Goal: Register for event/course

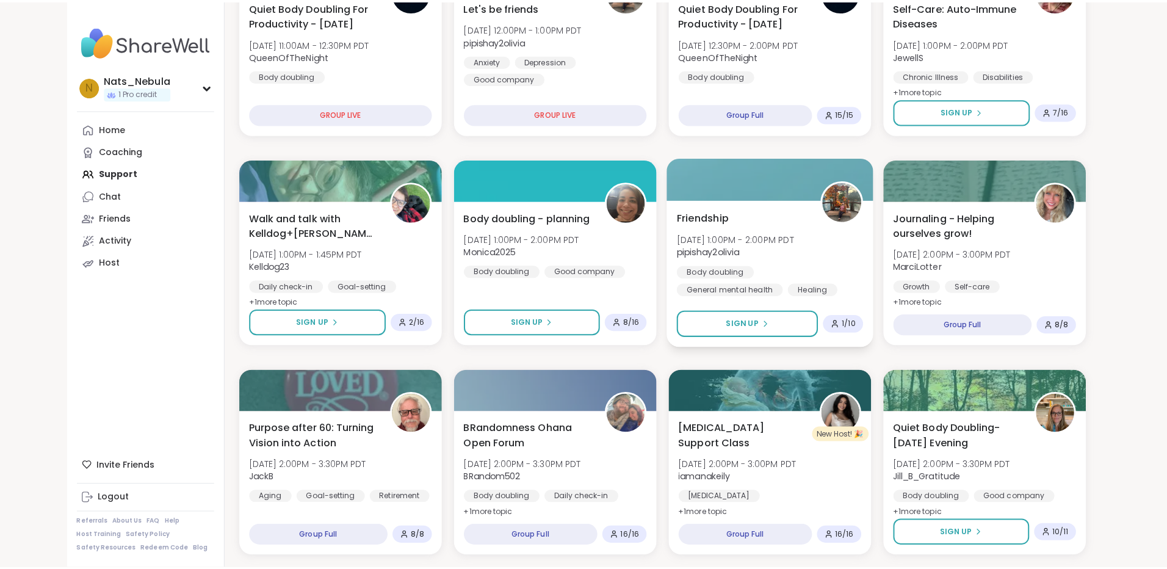
scroll to position [305, 0]
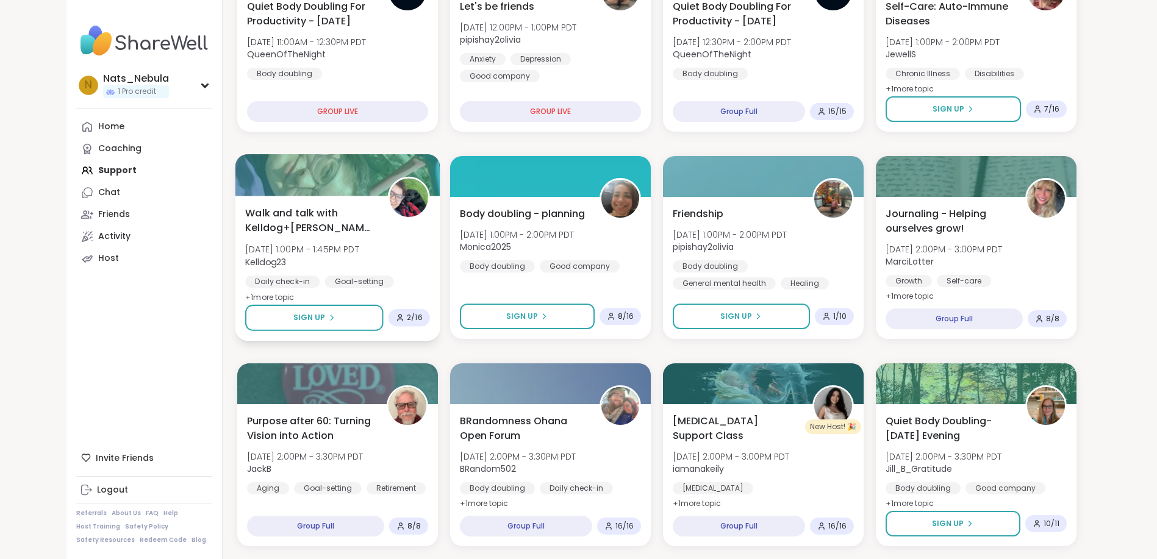
click at [392, 252] on div "Walk and talk with Kelldog+[PERSON_NAME]🐶 [DATE] 1:00PM - 1:45PM PDT Kelldog23 …" at bounding box center [337, 255] width 185 height 99
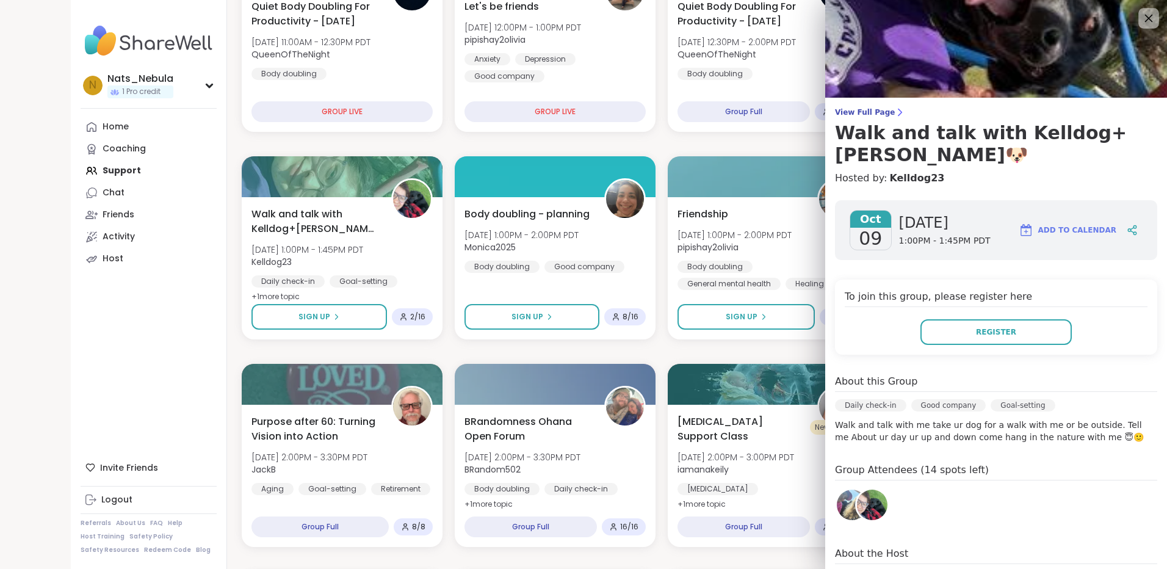
click at [1140, 16] on icon at bounding box center [1147, 17] width 15 height 15
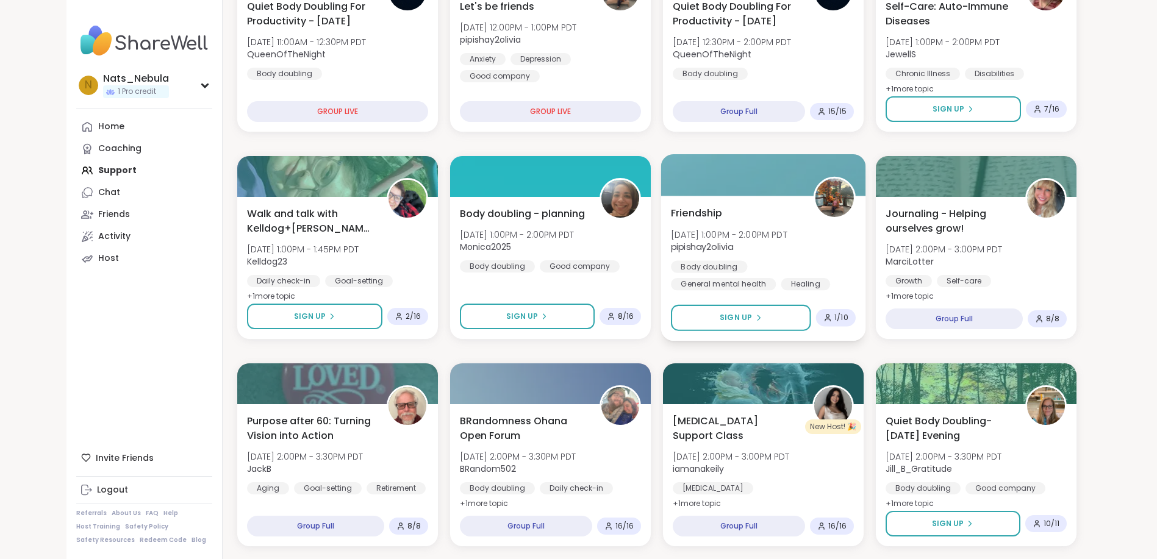
click at [815, 243] on div "Friendship [DATE] 1:00PM - 2:00PM PDT pipishay2olivia Body doubling General men…" at bounding box center [763, 248] width 185 height 85
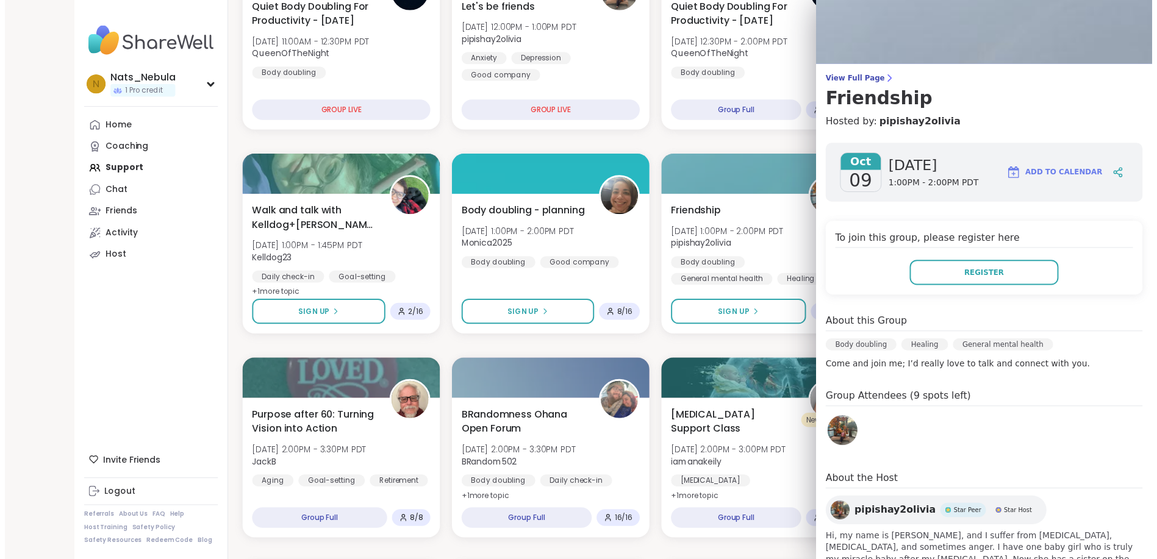
scroll to position [0, 0]
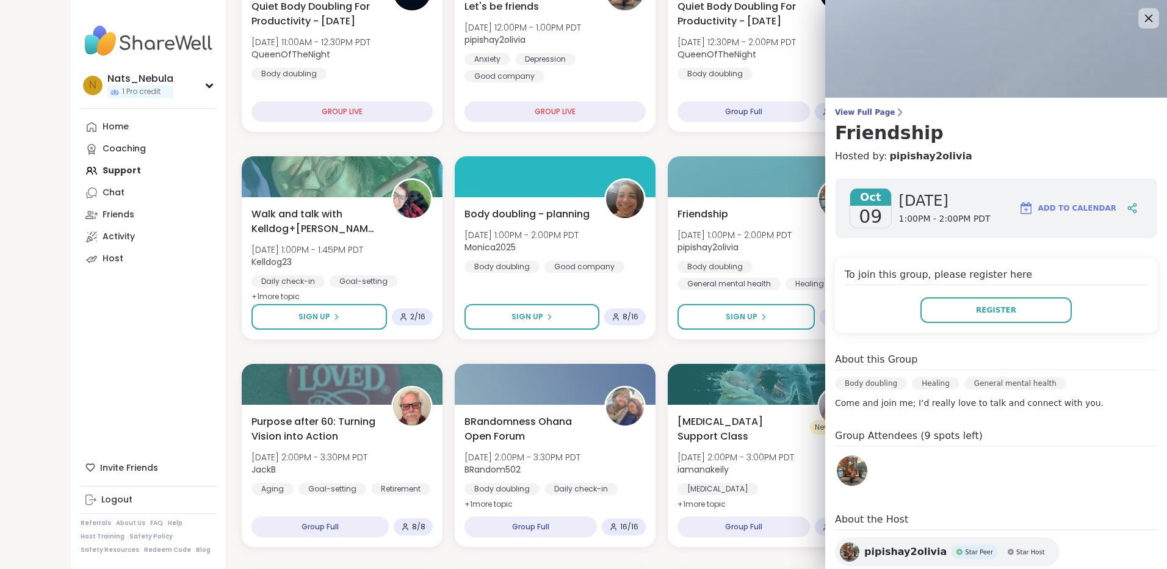
click at [1145, 17] on icon at bounding box center [1149, 19] width 8 height 8
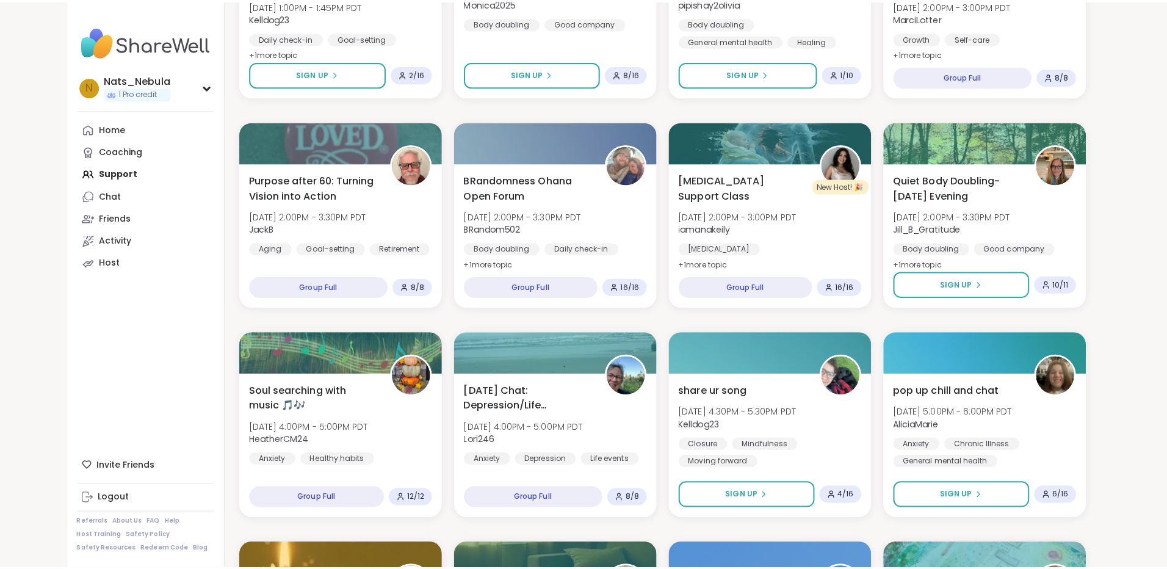
scroll to position [732, 0]
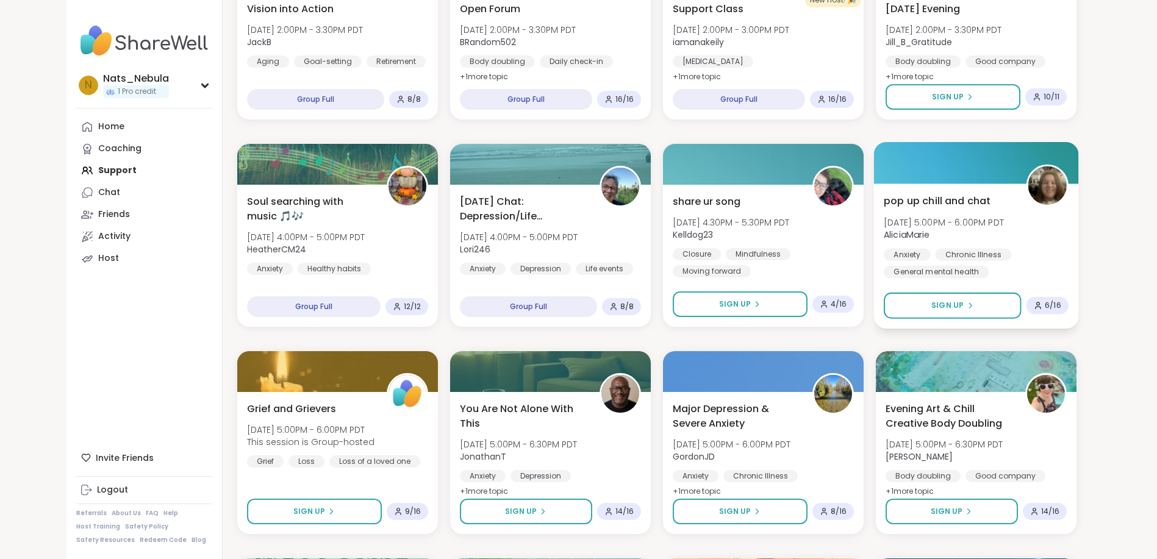
click at [1024, 257] on div "Anxiety Chronic Illness General mental health" at bounding box center [976, 263] width 185 height 30
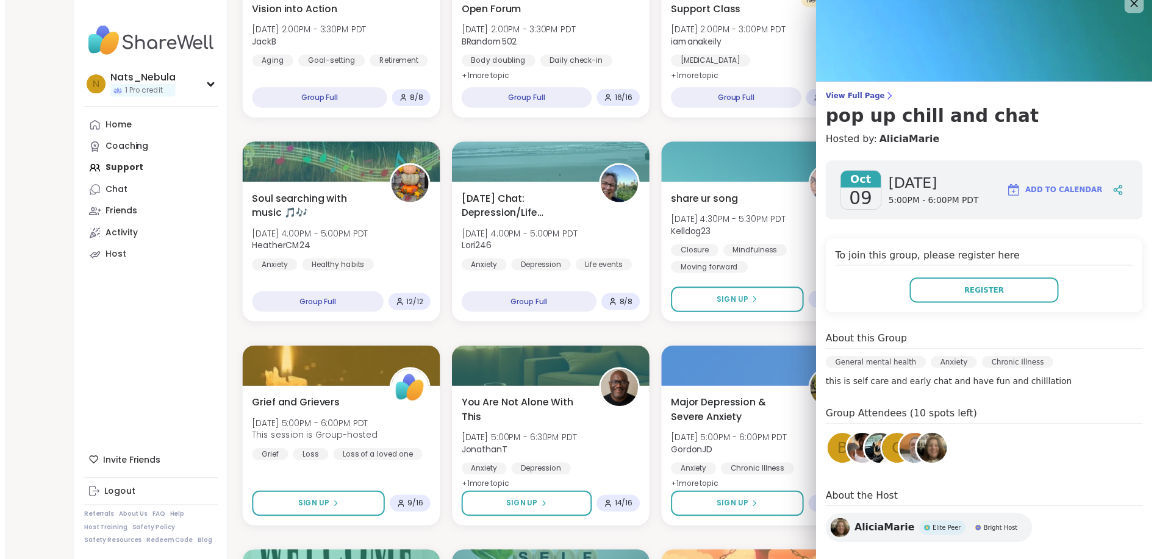
scroll to position [0, 0]
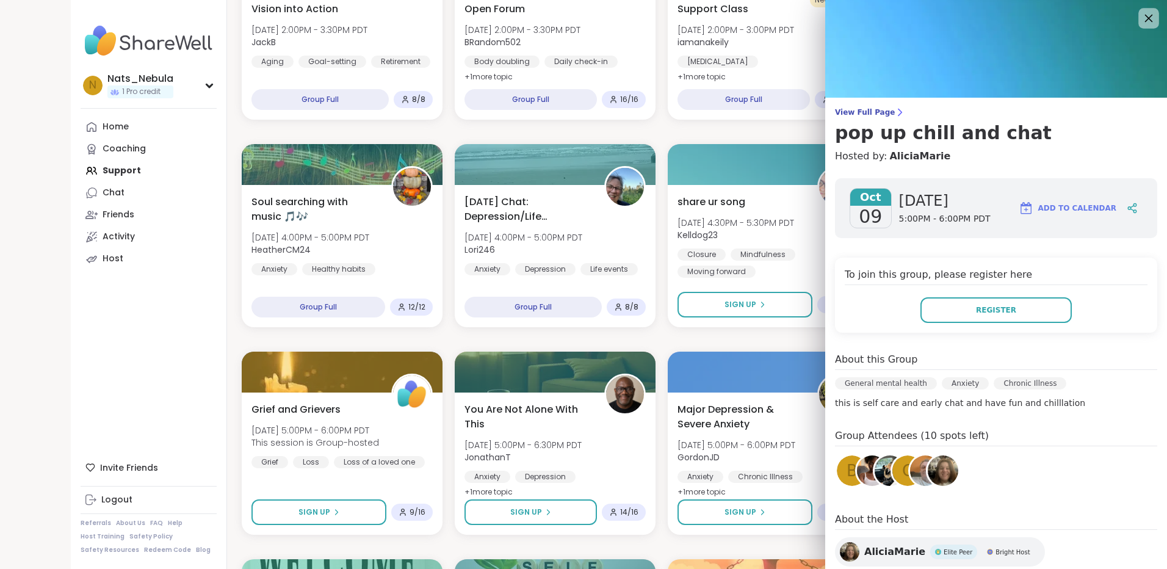
click at [1145, 17] on icon at bounding box center [1149, 19] width 8 height 8
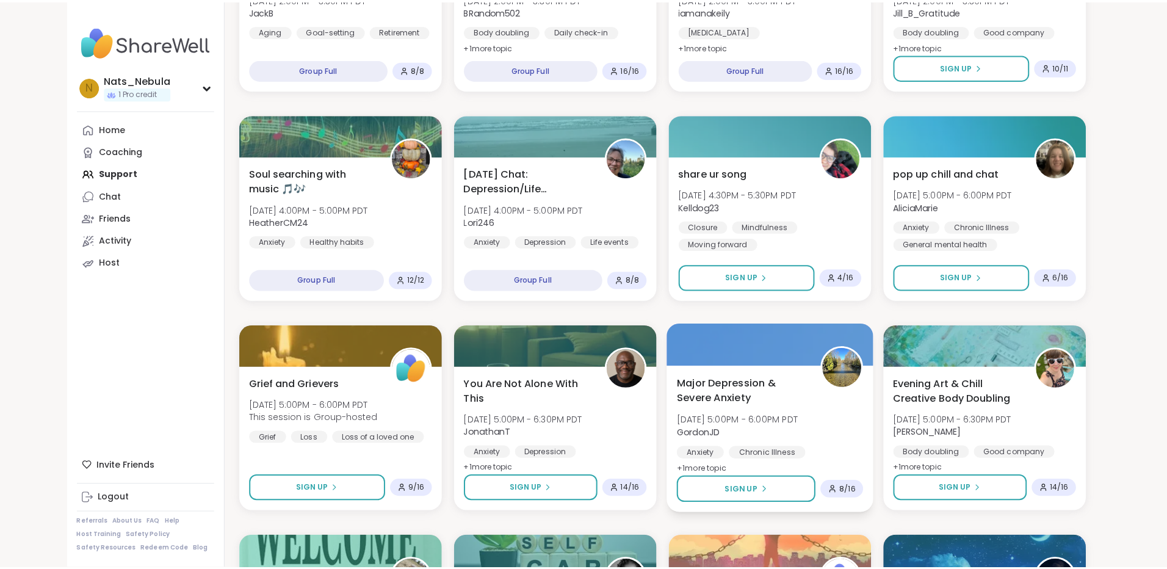
scroll to position [793, 0]
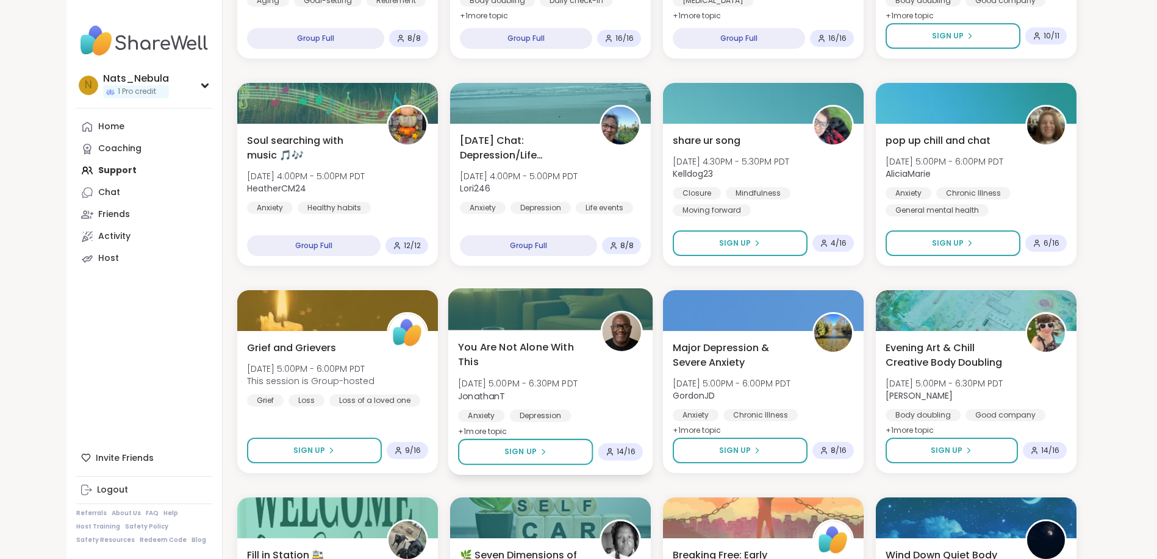
click at [613, 399] on div "You Are Not Alone With [DATE][DATE] 5:00PM - 6:30PM PDT JonathanT Anxiety [MEDI…" at bounding box center [550, 389] width 185 height 99
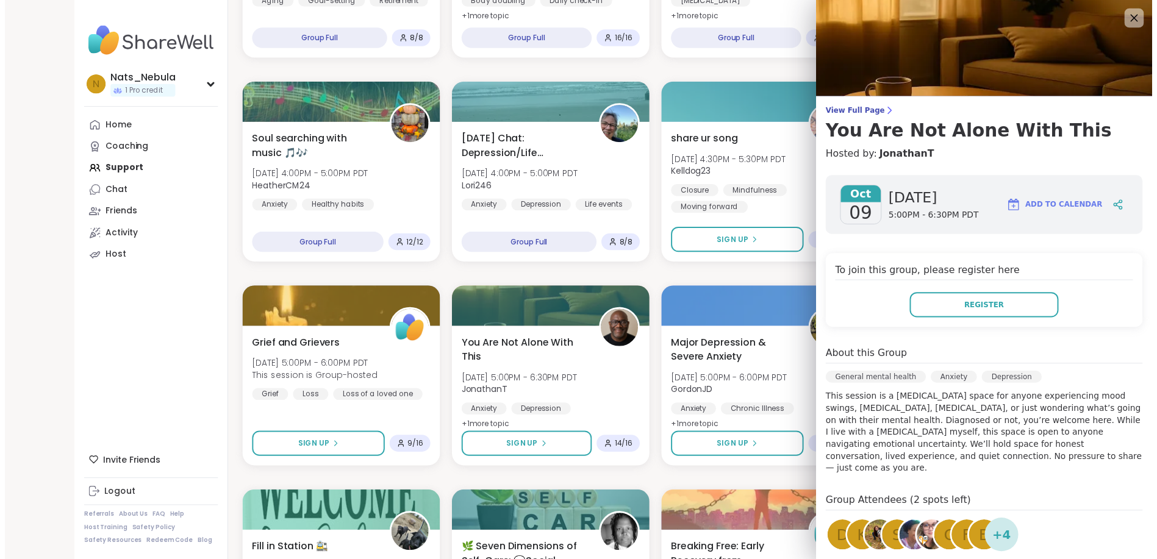
scroll to position [61, 0]
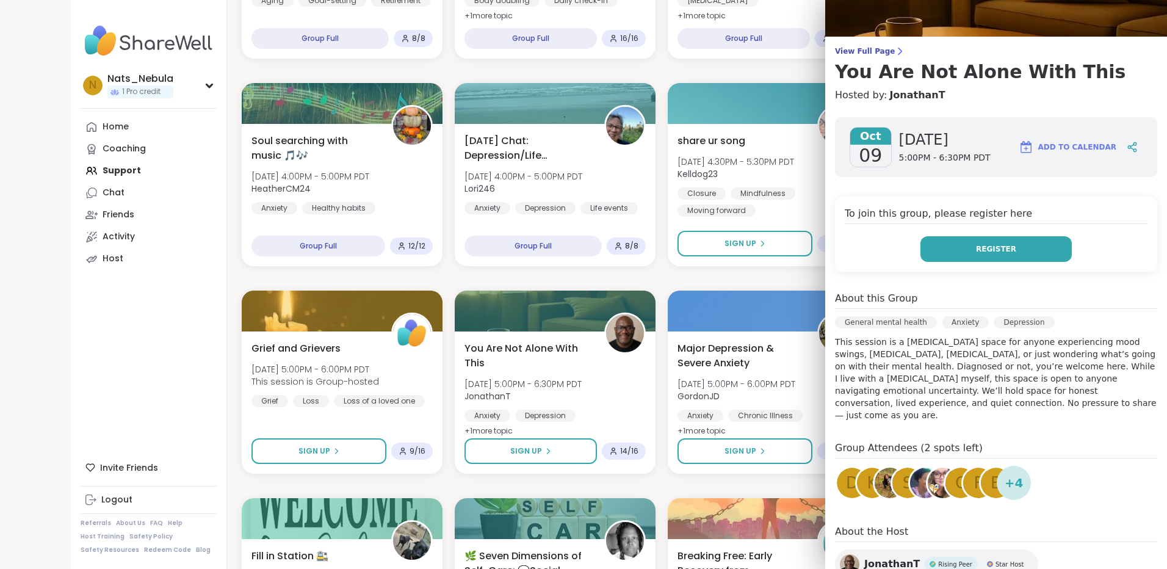
click at [975, 256] on button "Register" at bounding box center [995, 249] width 151 height 26
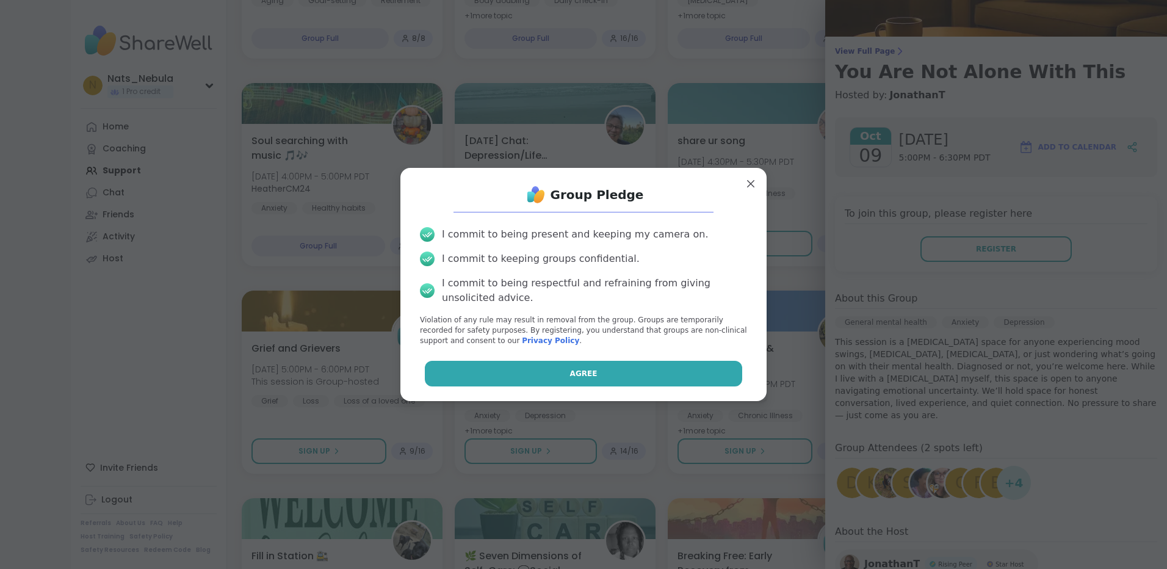
click at [616, 378] on button "Agree" at bounding box center [584, 374] width 318 height 26
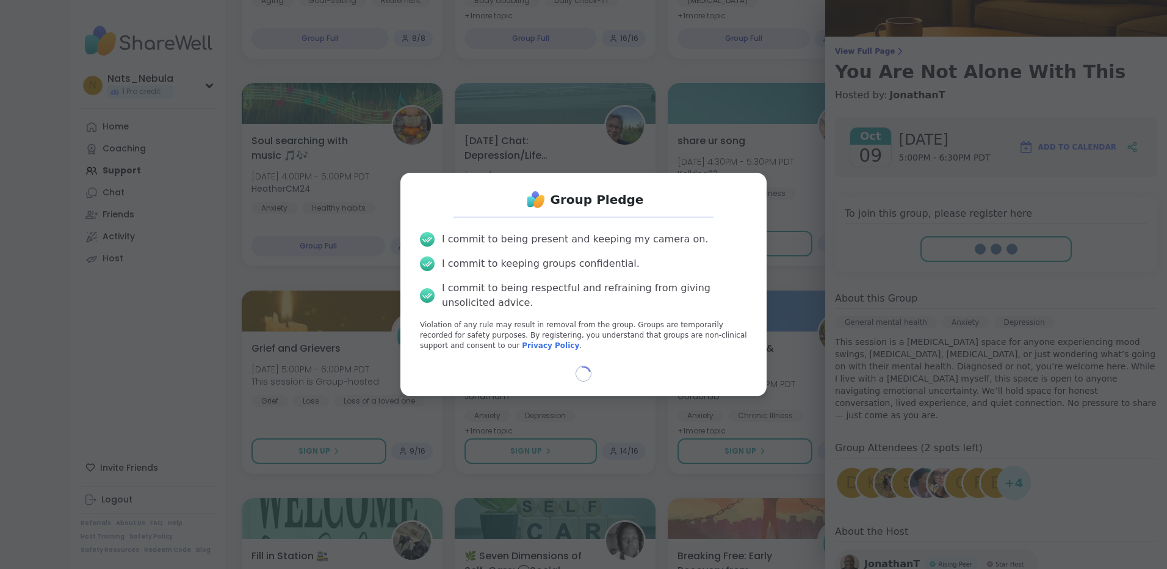
select select "**"
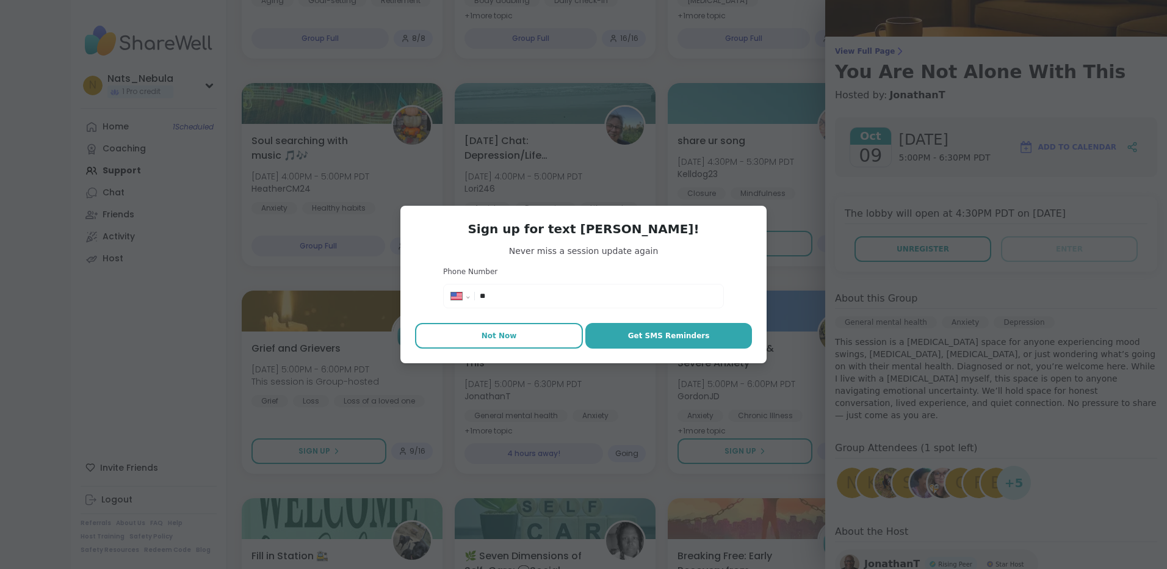
click at [516, 333] on button "Not Now" at bounding box center [499, 336] width 168 height 26
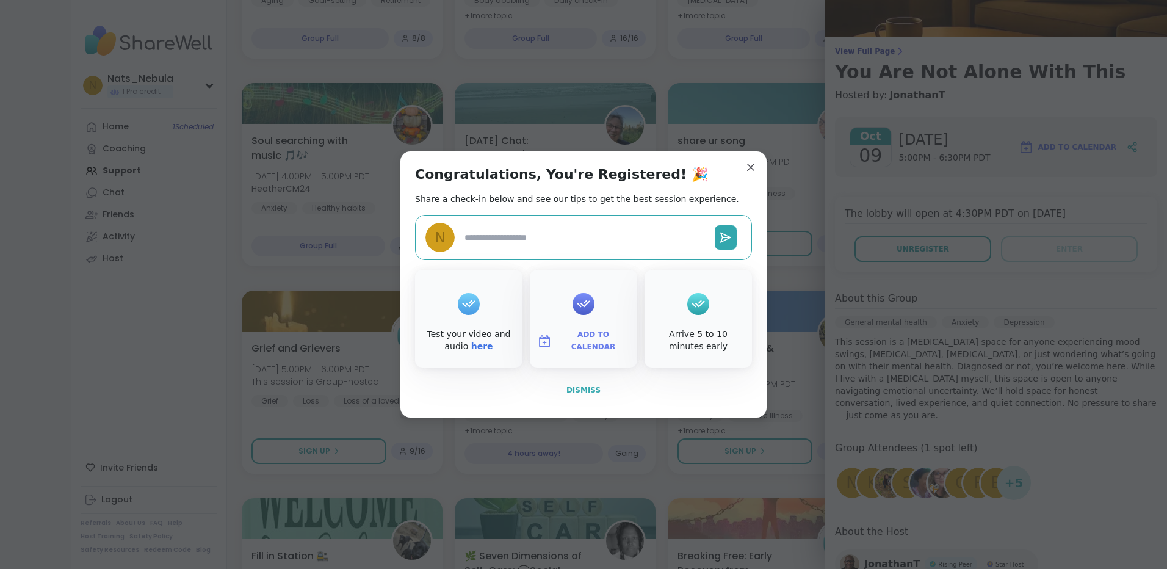
click at [595, 386] on button "Dismiss" at bounding box center [583, 390] width 337 height 26
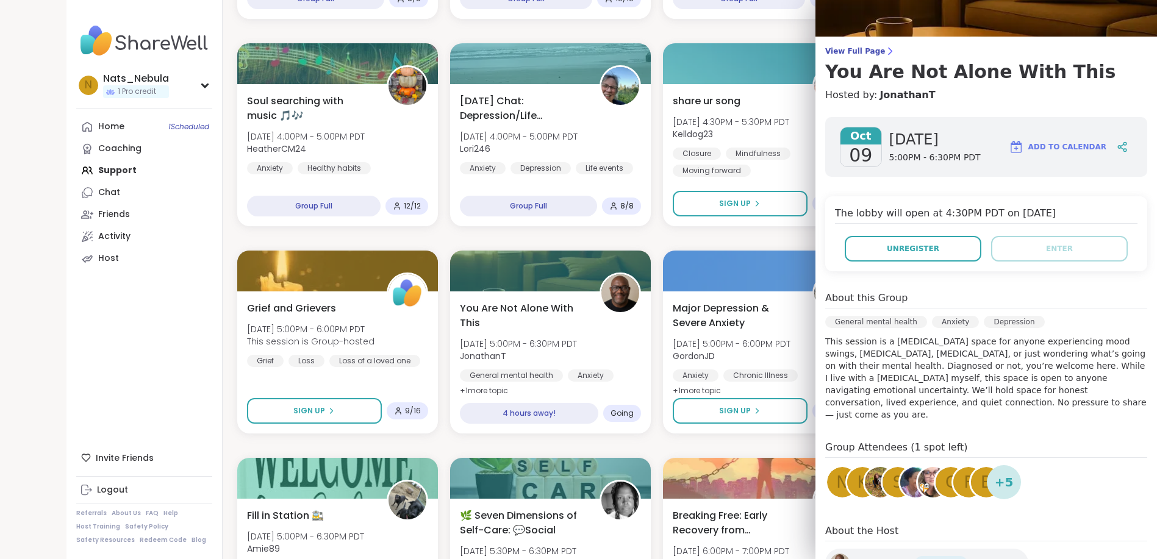
scroll to position [854, 0]
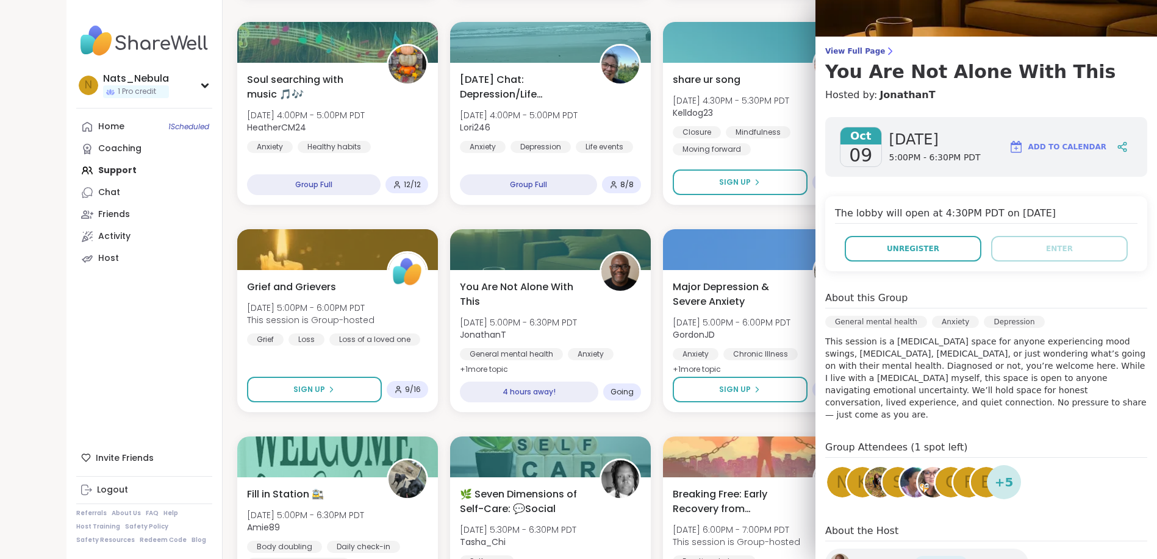
click at [645, 429] on div "Quiet Body Doubling For Productivity - [DATE] [DATE] 11:00AM - 12:30PM PDT Quee…" at bounding box center [657, 321] width 840 height 1843
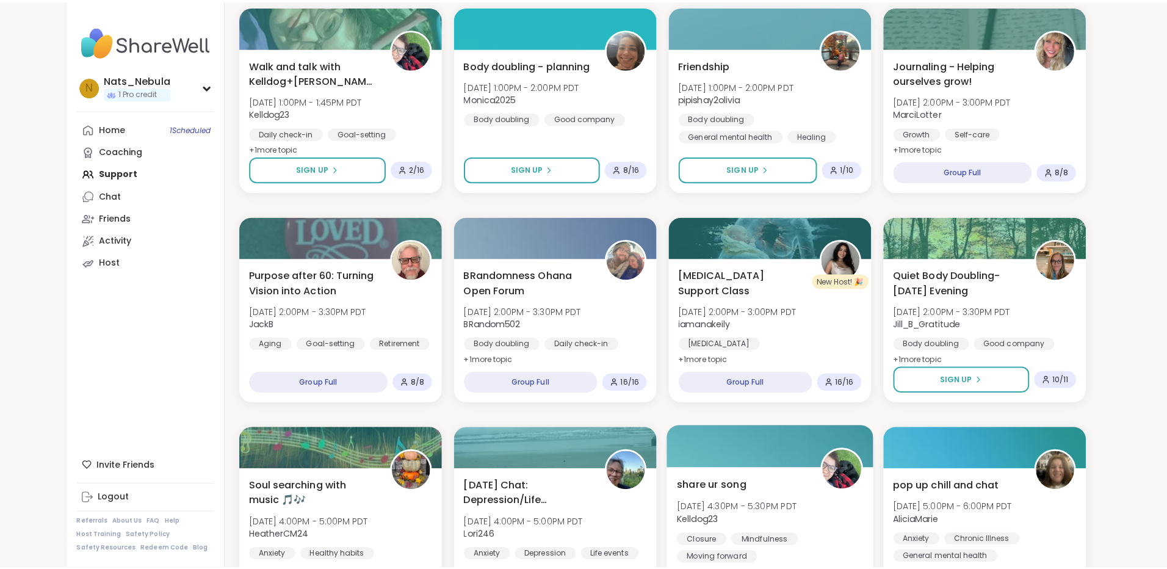
scroll to position [366, 0]
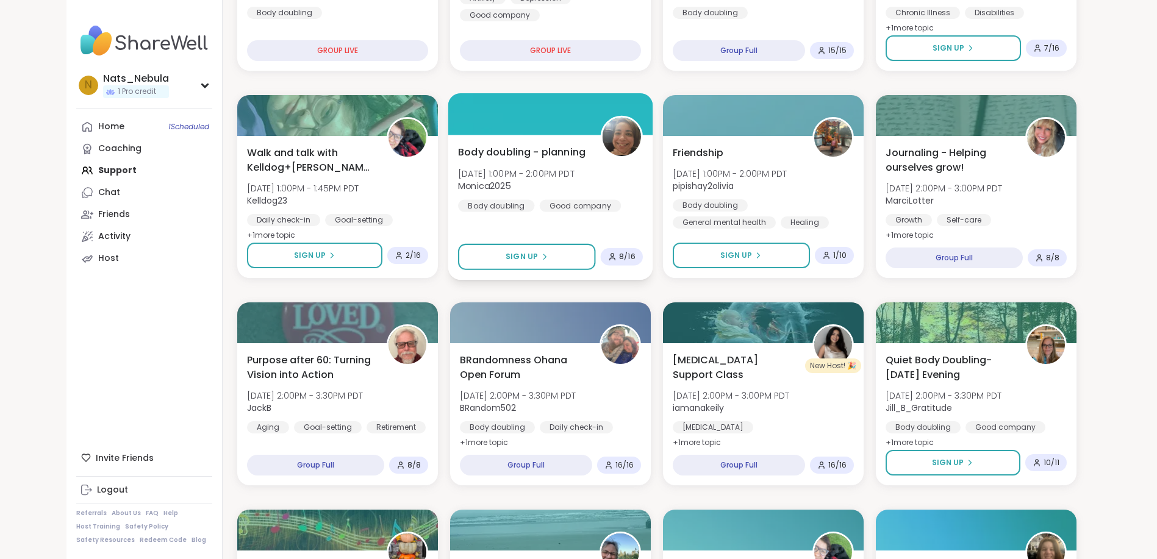
click at [621, 201] on div "Body doubling - planning [DATE] 1:00PM - 2:00PM PDT Monica2025 Body doubling Go…" at bounding box center [550, 178] width 185 height 67
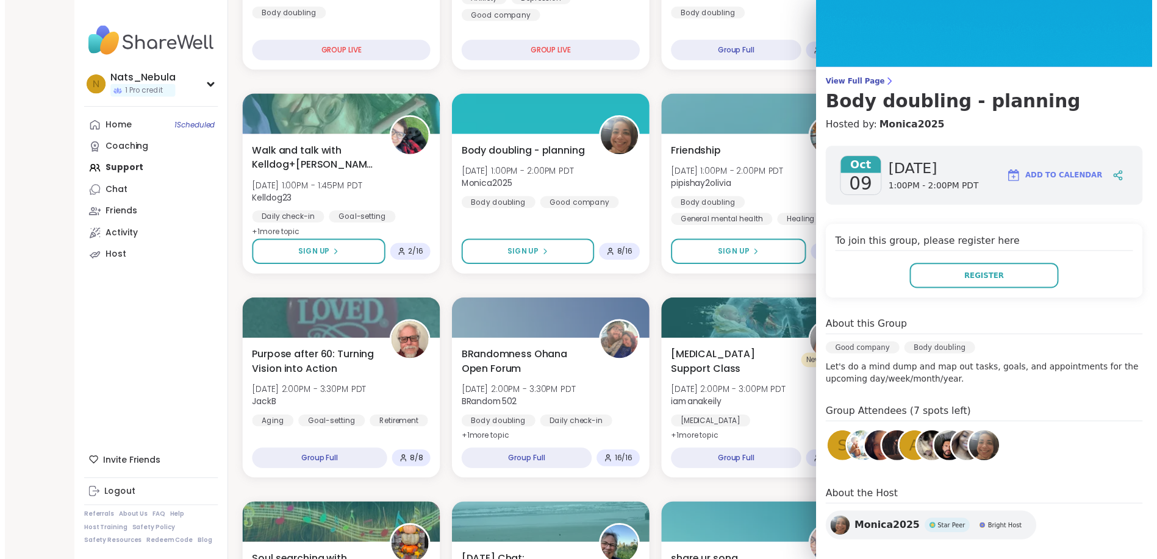
scroll to position [44, 0]
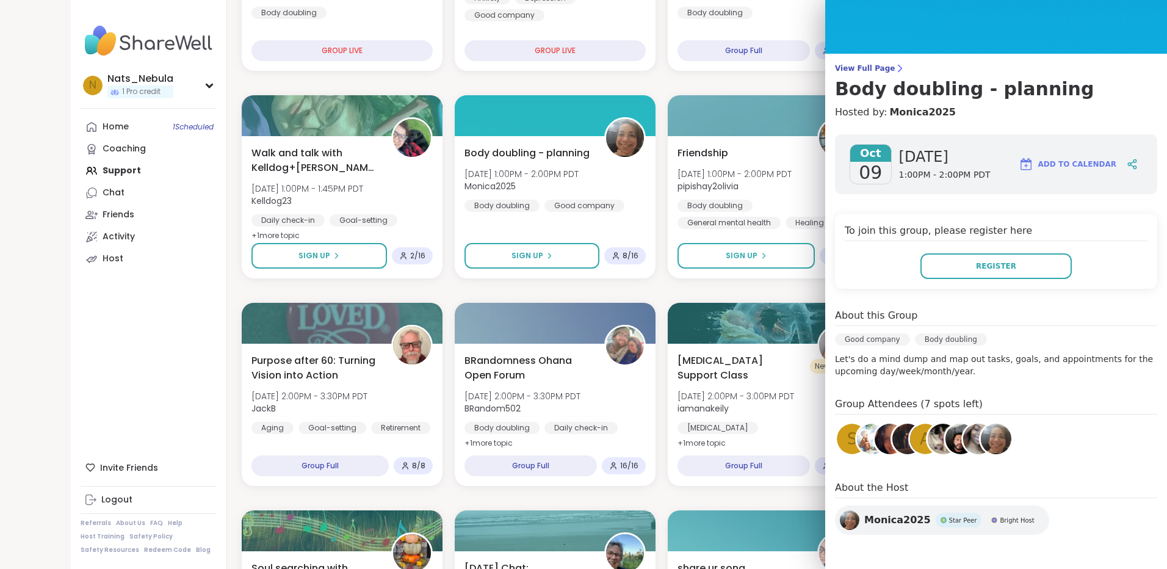
click at [1006, 280] on div "To join this group, please register here Register" at bounding box center [996, 251] width 322 height 75
click at [1005, 275] on button "Register" at bounding box center [995, 266] width 151 height 26
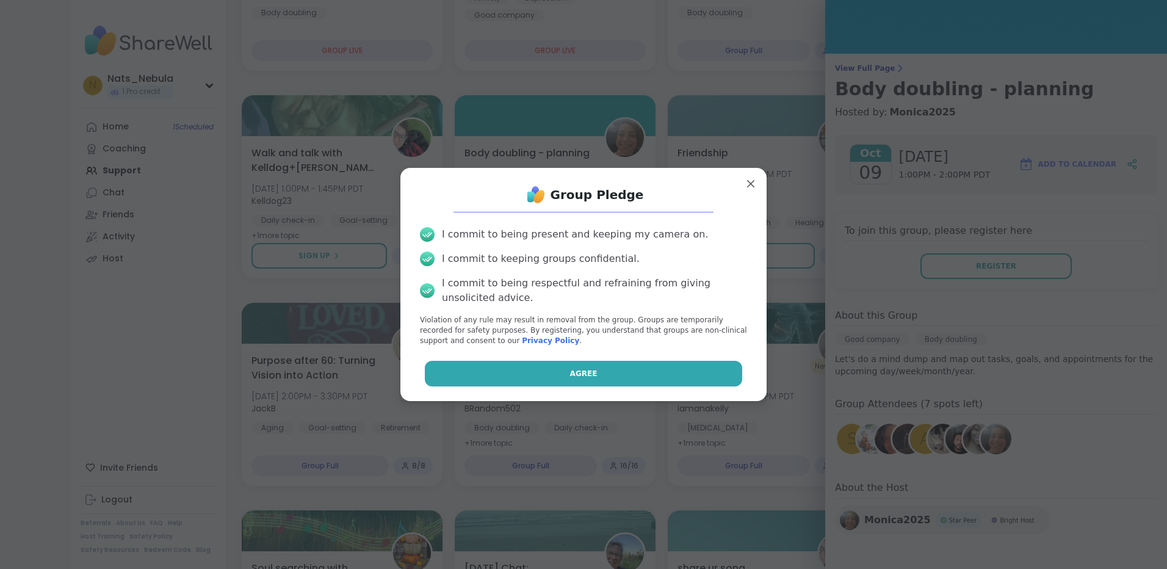
click at [660, 383] on button "Agree" at bounding box center [584, 374] width 318 height 26
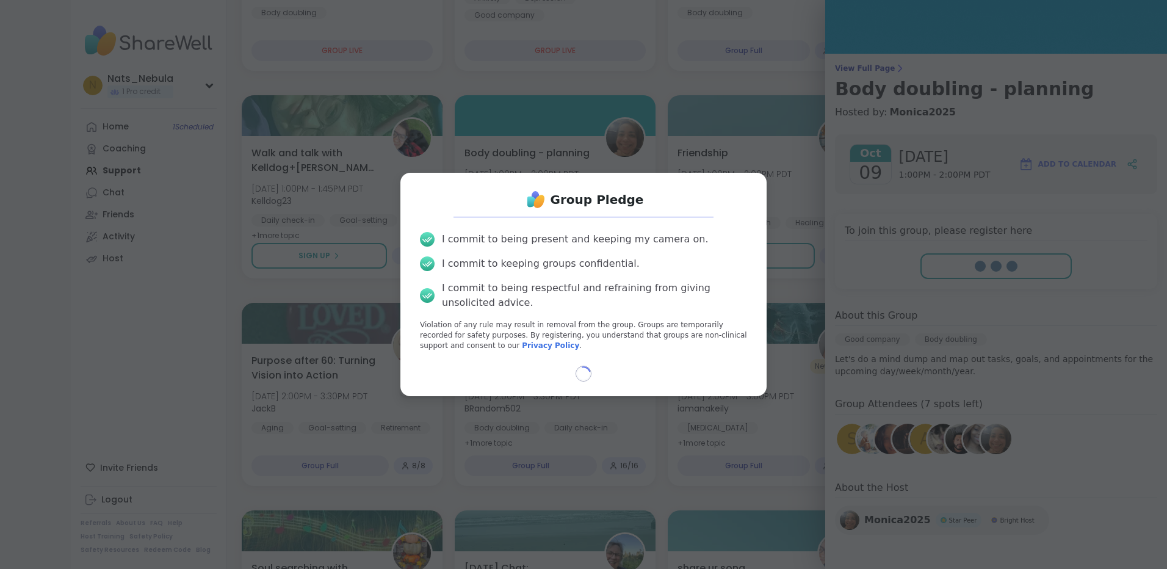
select select "**"
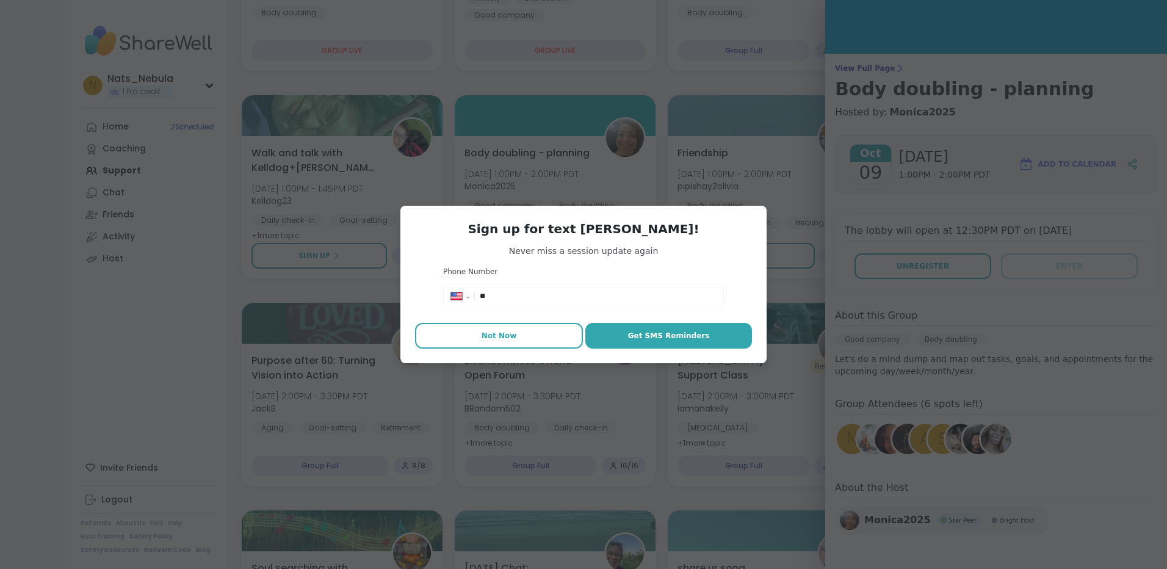
click at [514, 328] on button "Not Now" at bounding box center [499, 336] width 168 height 26
type textarea "*"
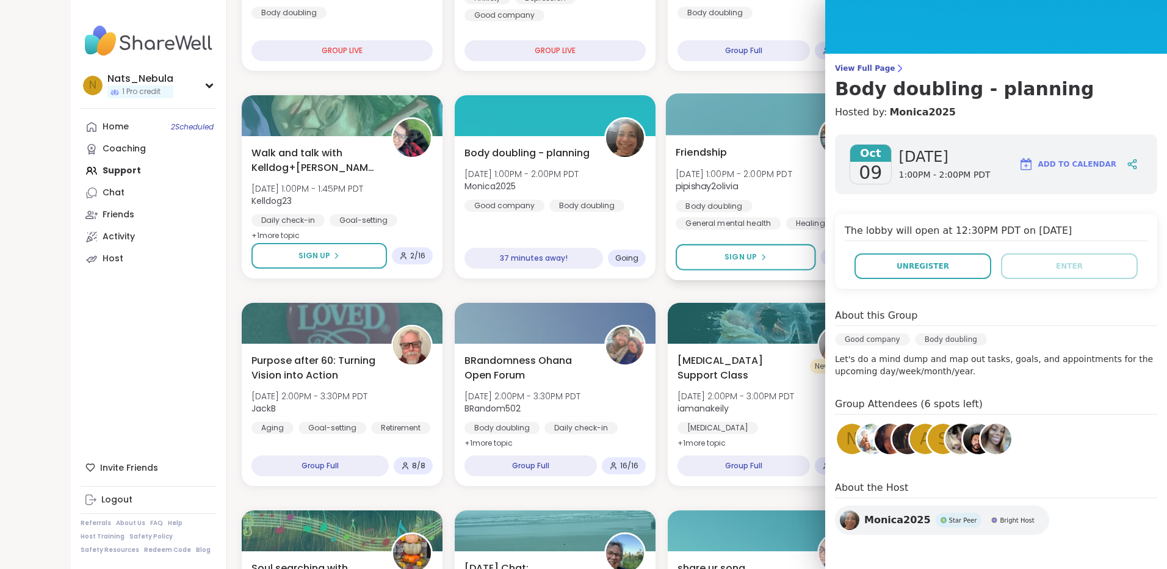
drag, startPoint x: 755, startPoint y: 168, endPoint x: 763, endPoint y: 137, distance: 32.1
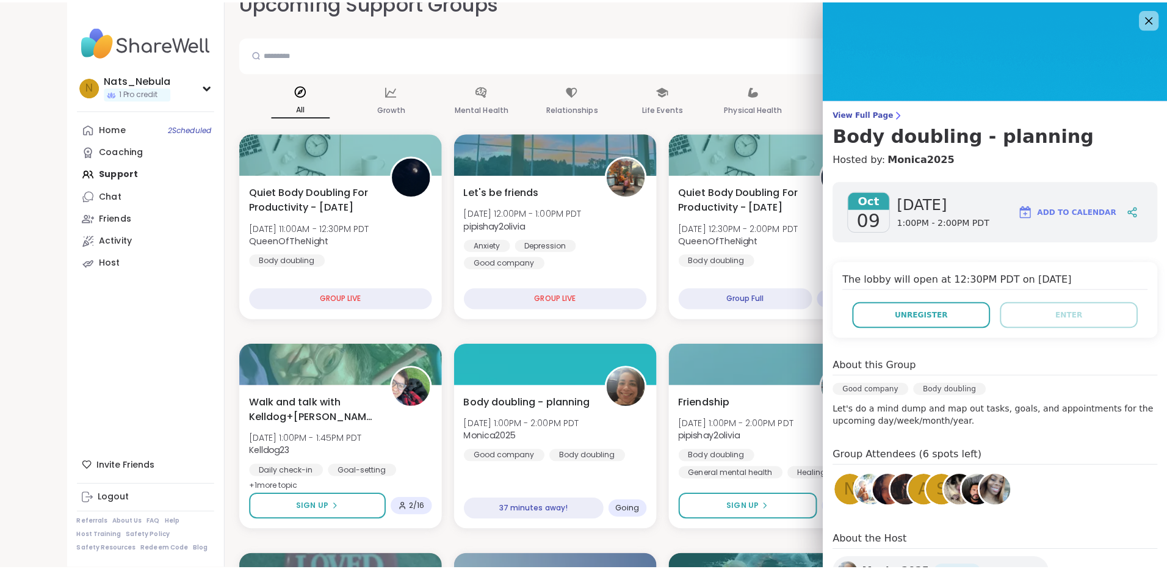
scroll to position [122, 0]
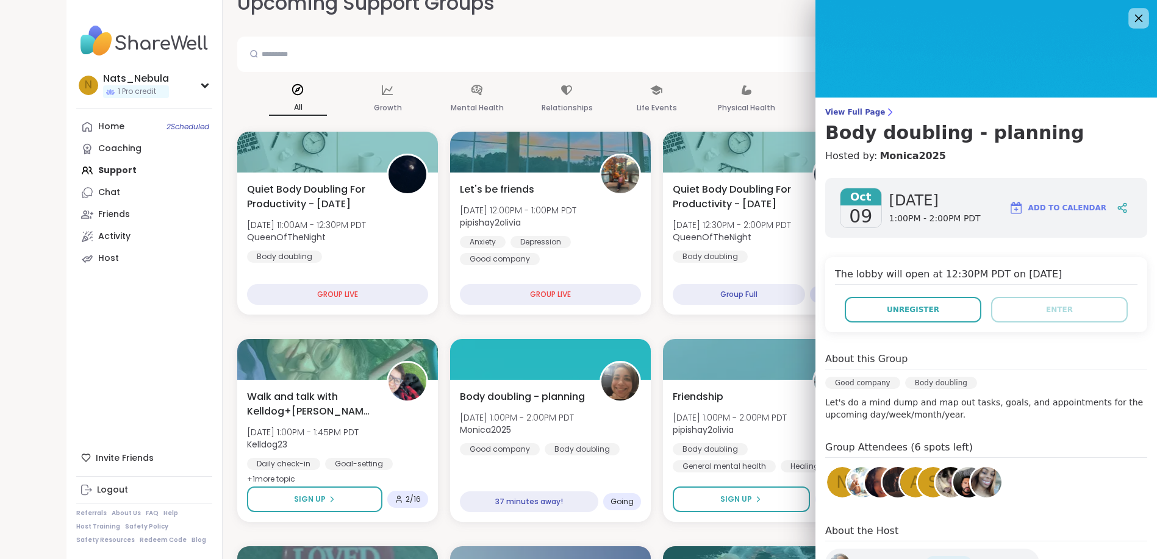
click at [1131, 21] on icon at bounding box center [1138, 17] width 15 height 15
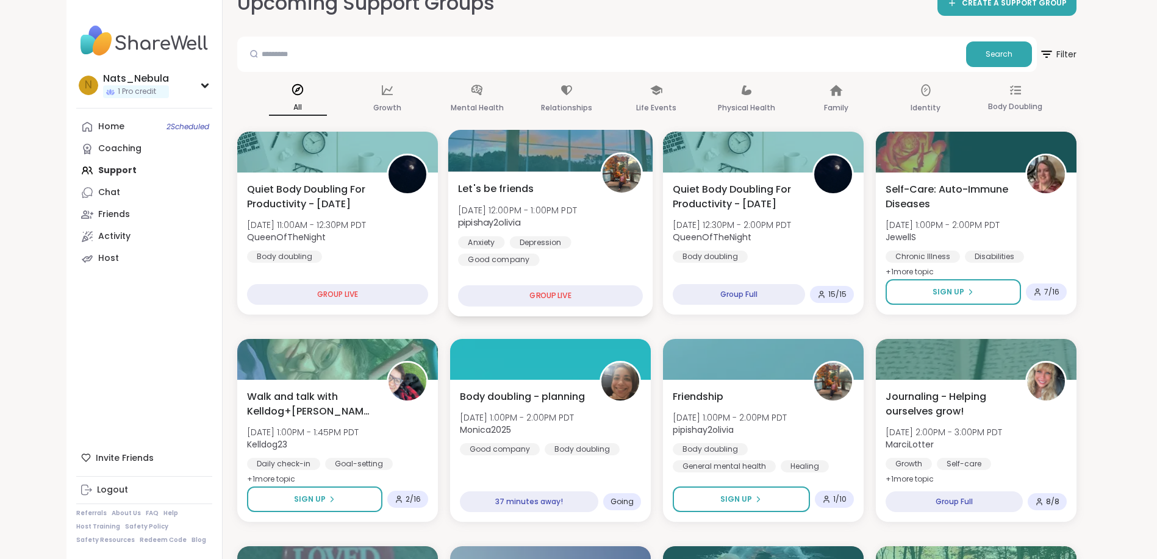
click at [641, 268] on div "Let's be friends [DATE] 12:00PM - 1:00PM PDT pipishay2olivia Anxiety [MEDICAL_D…" at bounding box center [550, 243] width 205 height 145
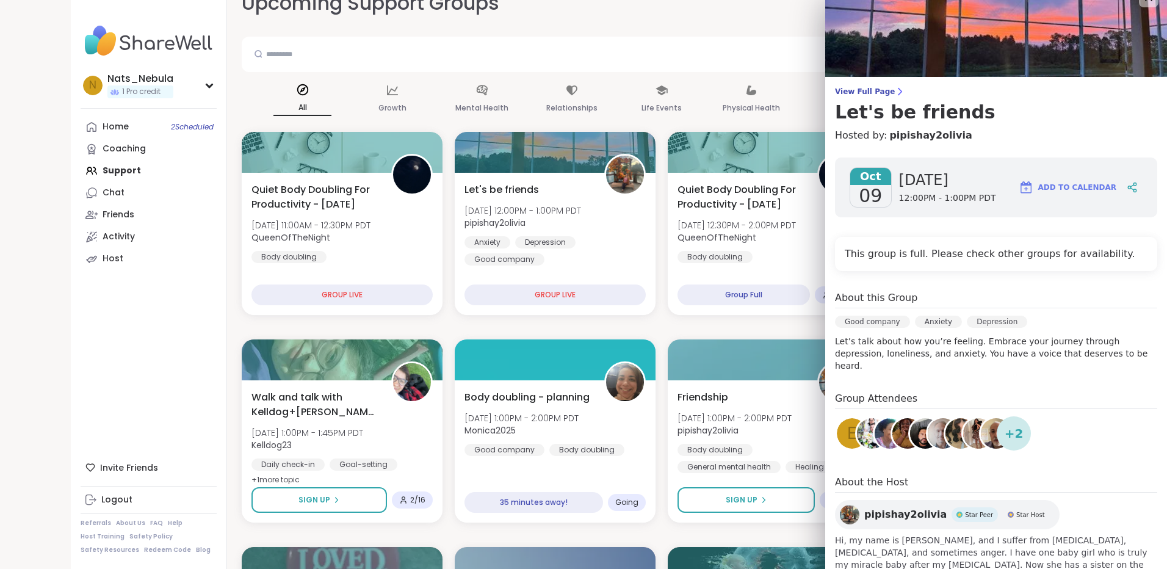
scroll to position [40, 0]
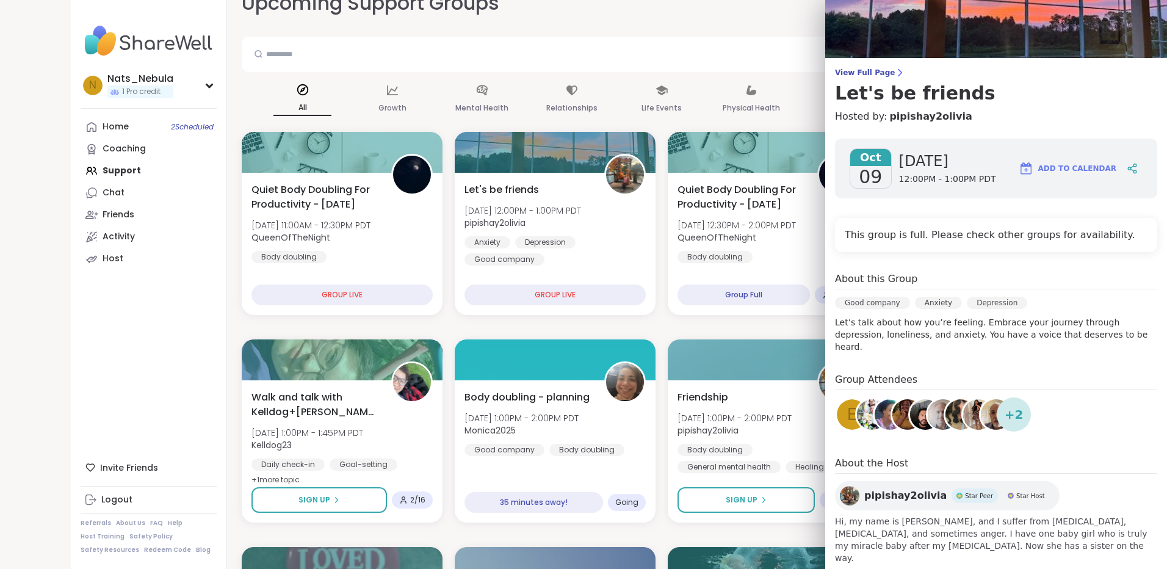
click at [1007, 406] on span "+ 2" at bounding box center [1013, 414] width 19 height 18
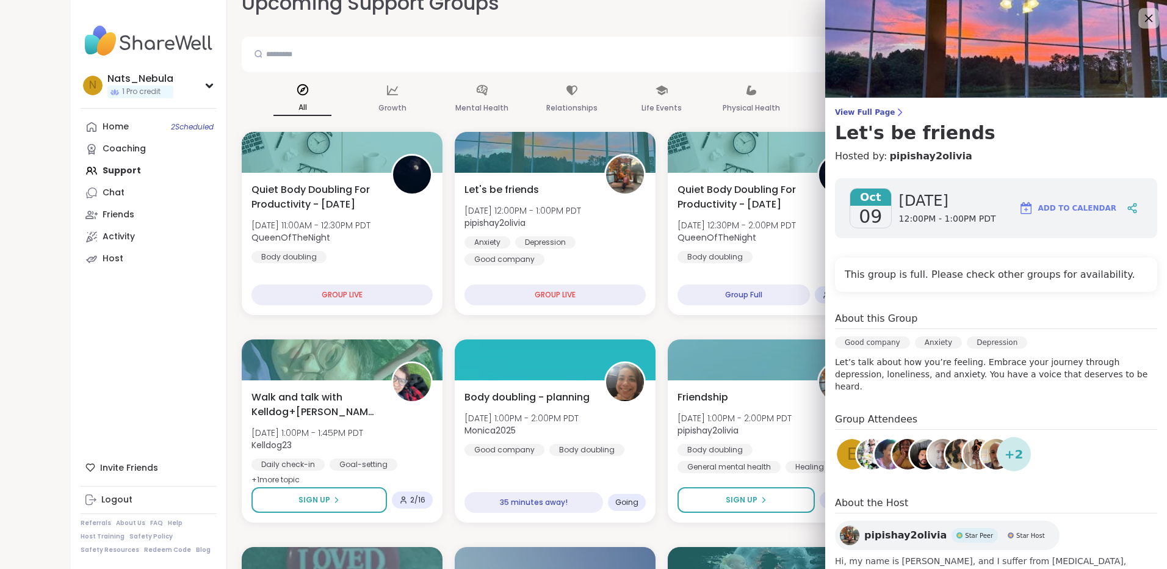
click at [1140, 25] on icon at bounding box center [1147, 17] width 15 height 15
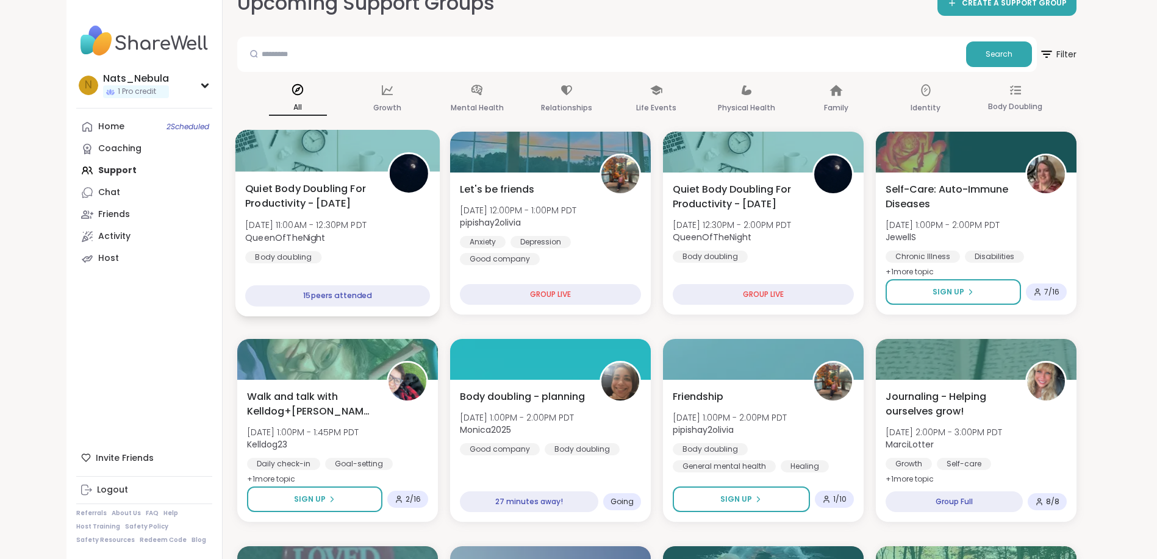
click at [352, 195] on span "Quiet Body Doubling For Productivity - [DATE]" at bounding box center [309, 196] width 129 height 30
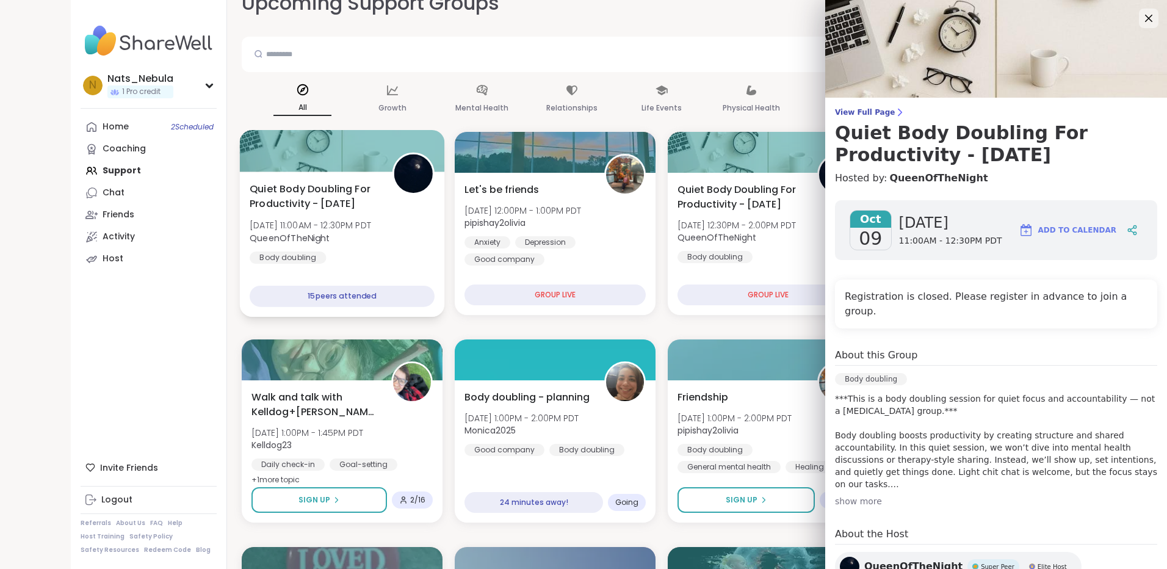
click at [365, 245] on div "Quiet Body Doubling For Productivity - [DATE] [DATE] 11:00AM - 12:30PM PDT Quee…" at bounding box center [342, 222] width 185 height 82
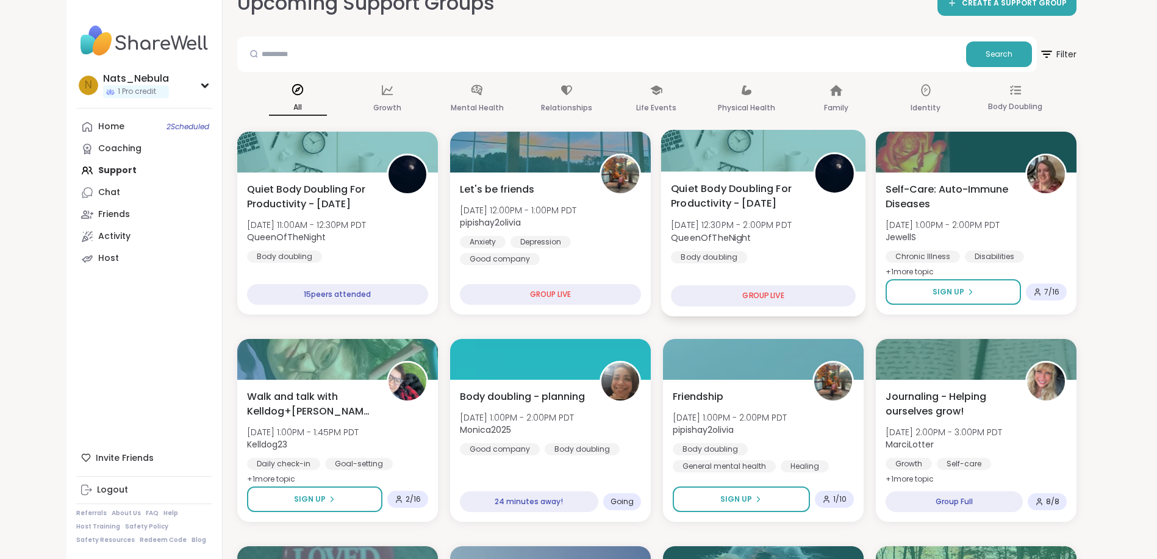
click at [835, 263] on div "Quiet Body Doubling For Productivity - [DATE] [DATE] 12:30PM - 2:00PM PDT Queen…" at bounding box center [763, 222] width 185 height 82
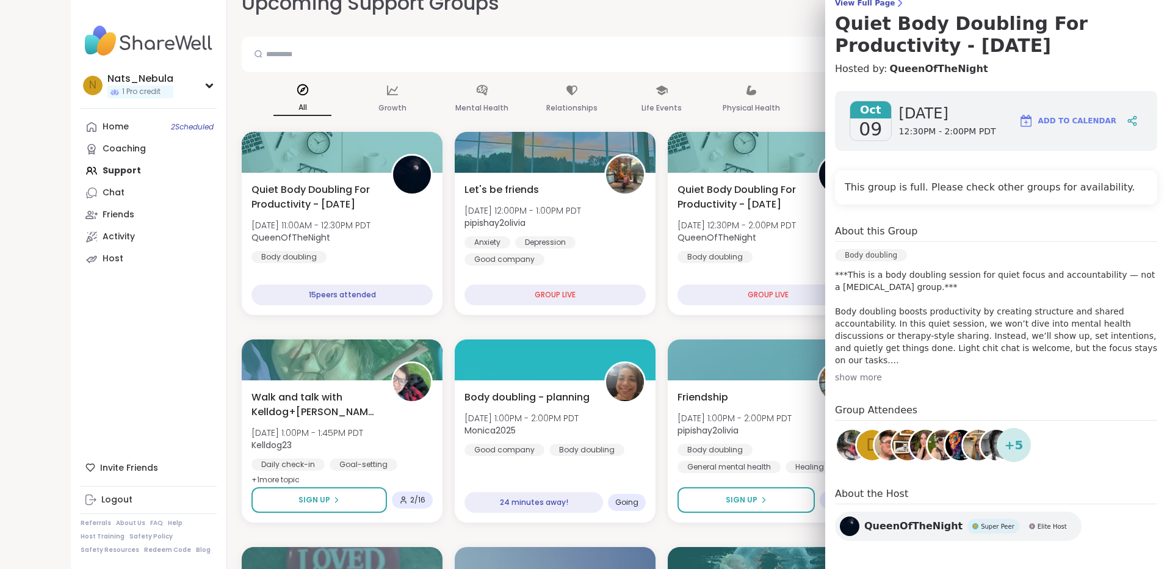
scroll to position [115, 0]
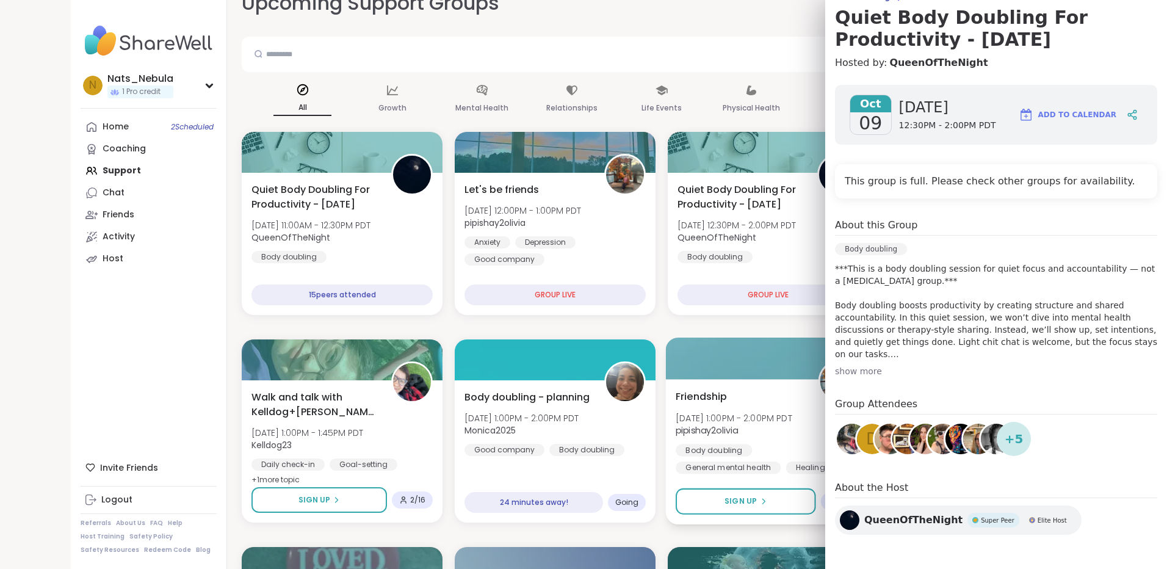
click at [667, 339] on div at bounding box center [768, 357] width 205 height 41
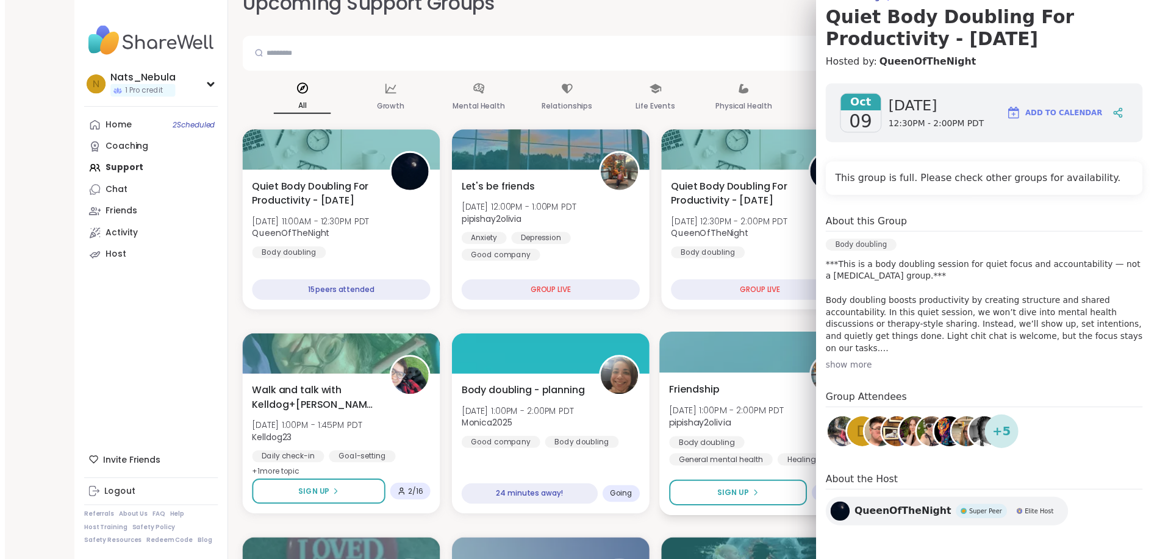
scroll to position [0, 0]
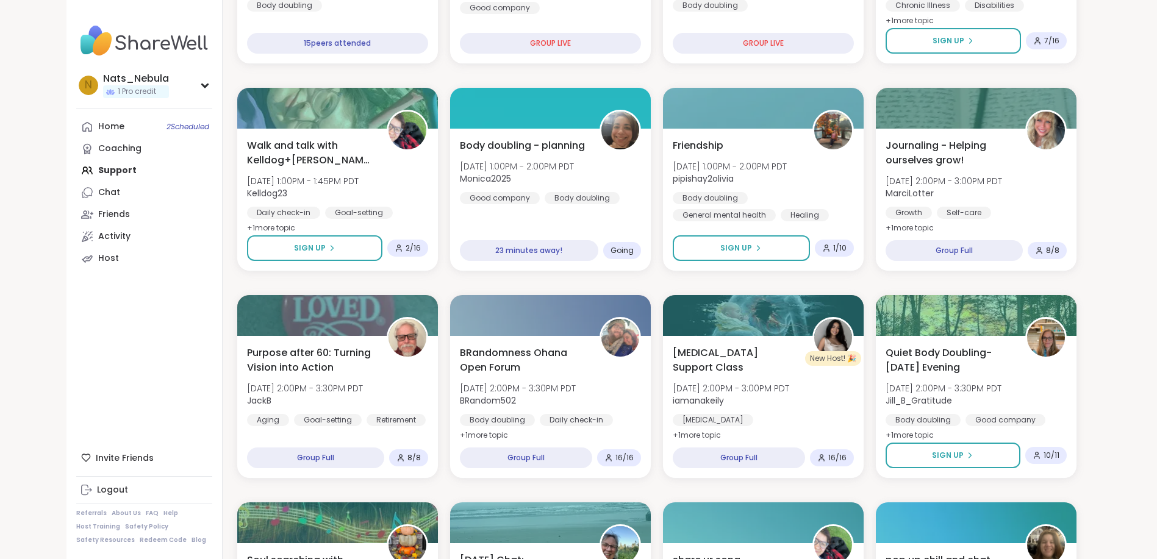
scroll to position [366, 0]
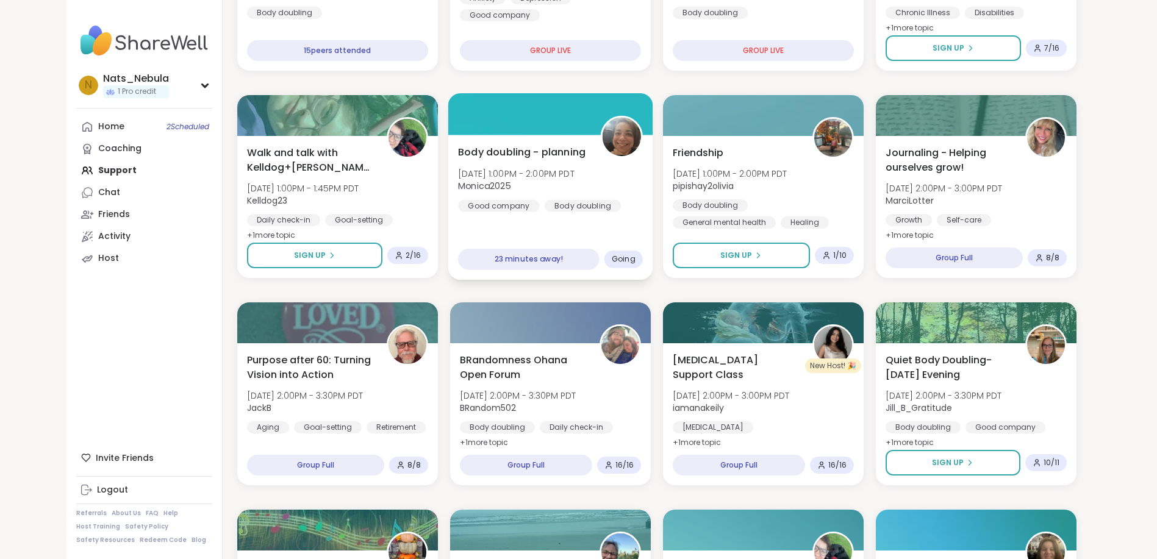
click at [622, 220] on div "Body doubling - planning [DATE] 1:00PM - 2:00PM PDT Monica2025 Good company Bod…" at bounding box center [550, 207] width 205 height 145
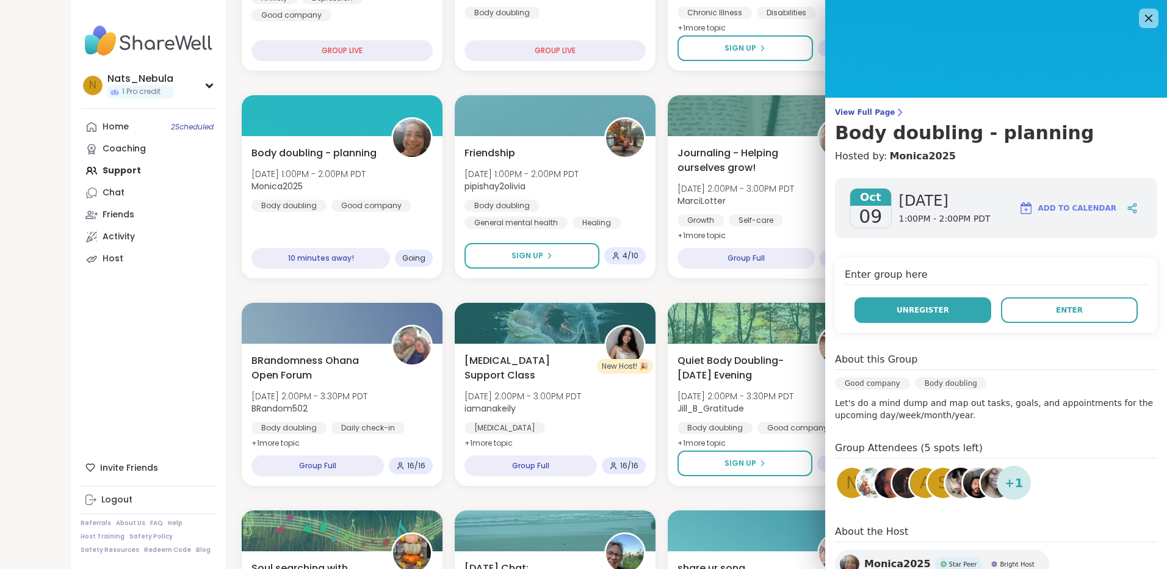
click at [946, 301] on button "Unregister" at bounding box center [922, 310] width 137 height 26
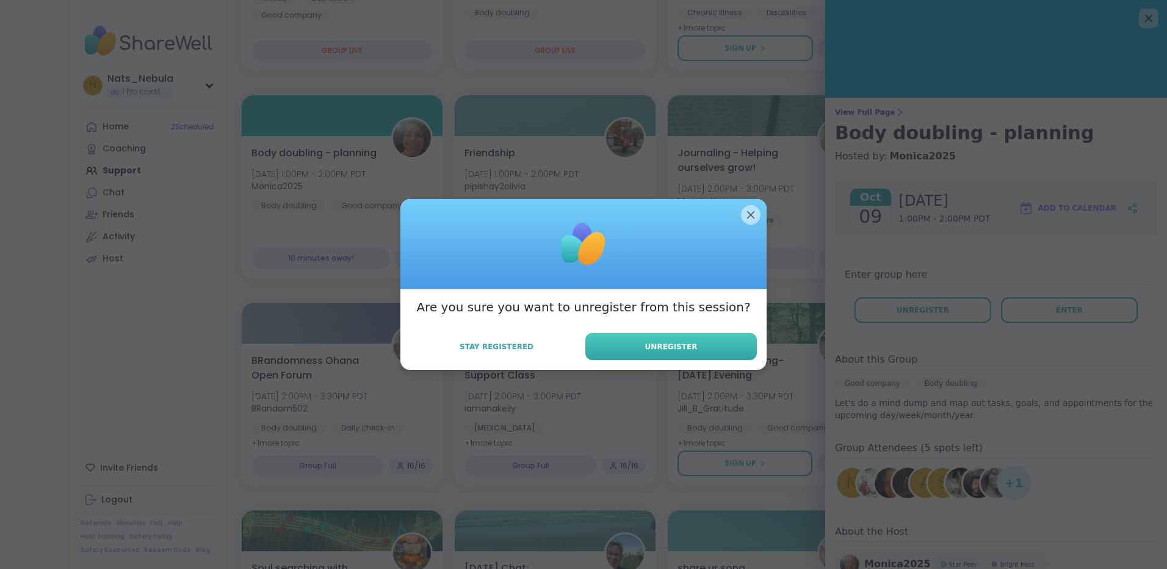
click at [675, 351] on span "Unregister" at bounding box center [671, 346] width 52 height 11
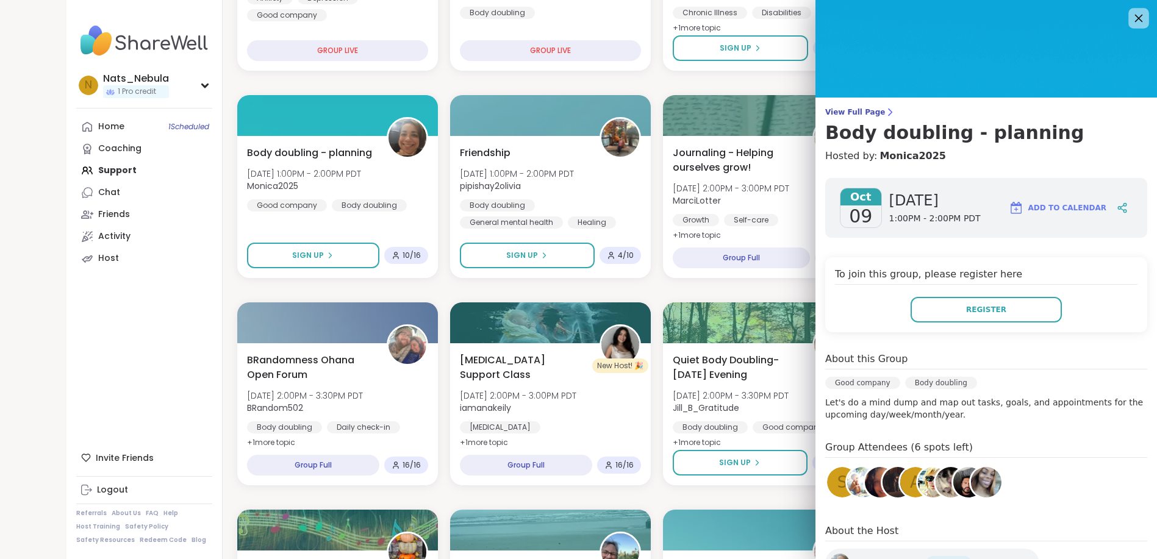
click at [1131, 16] on icon at bounding box center [1138, 17] width 15 height 15
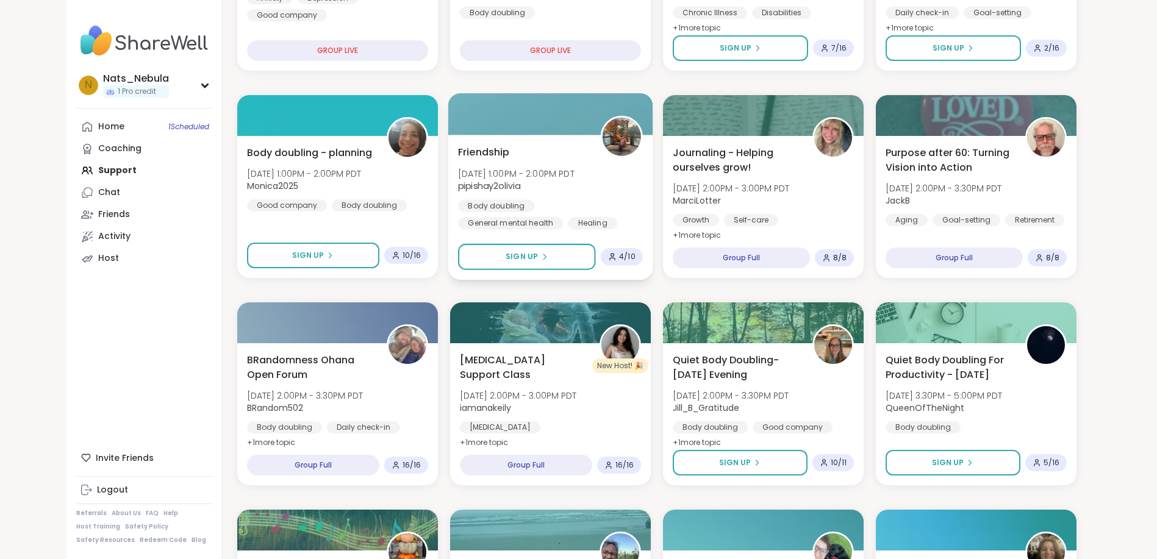
click at [575, 236] on div "Friendship [DATE] 1:00PM - 2:00PM PDT pipishay2olivia Body doubling General men…" at bounding box center [550, 207] width 205 height 145
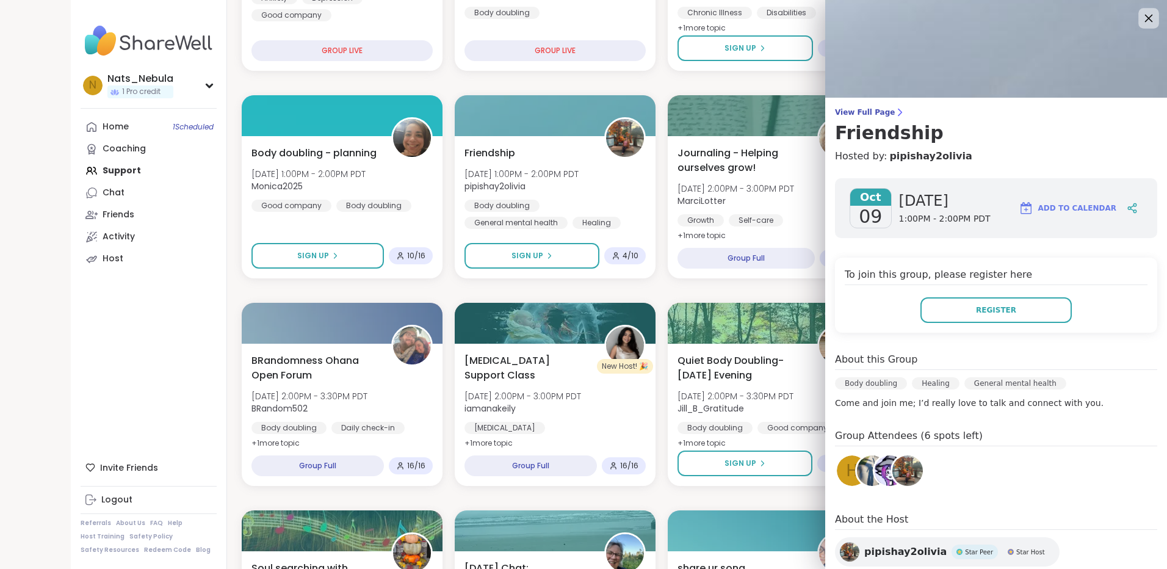
click at [1140, 15] on icon at bounding box center [1147, 17] width 15 height 15
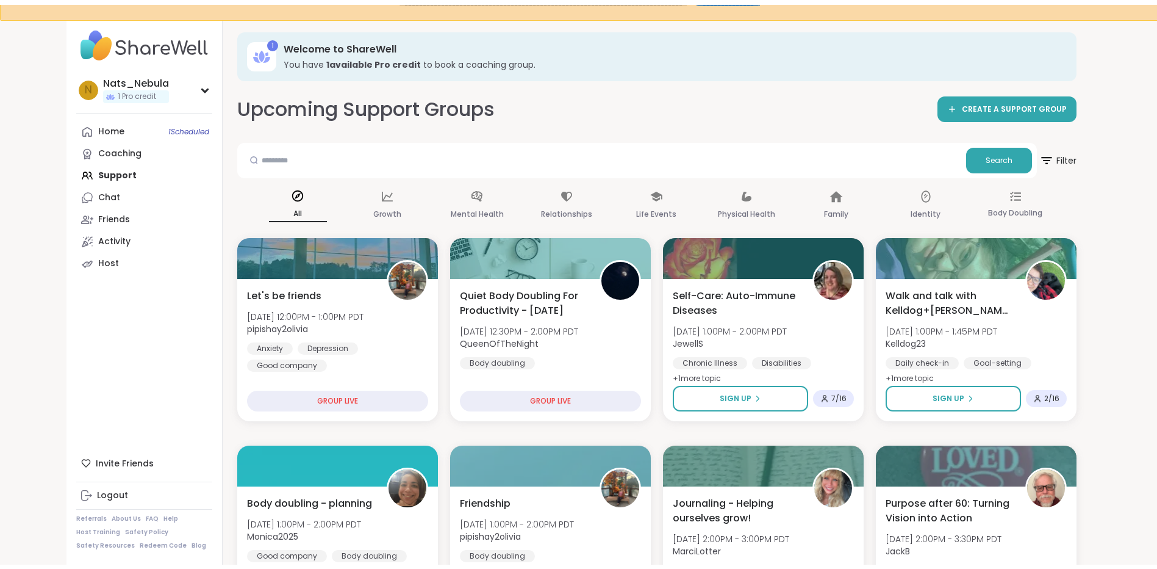
scroll to position [0, 0]
